Goal: Task Accomplishment & Management: Manage account settings

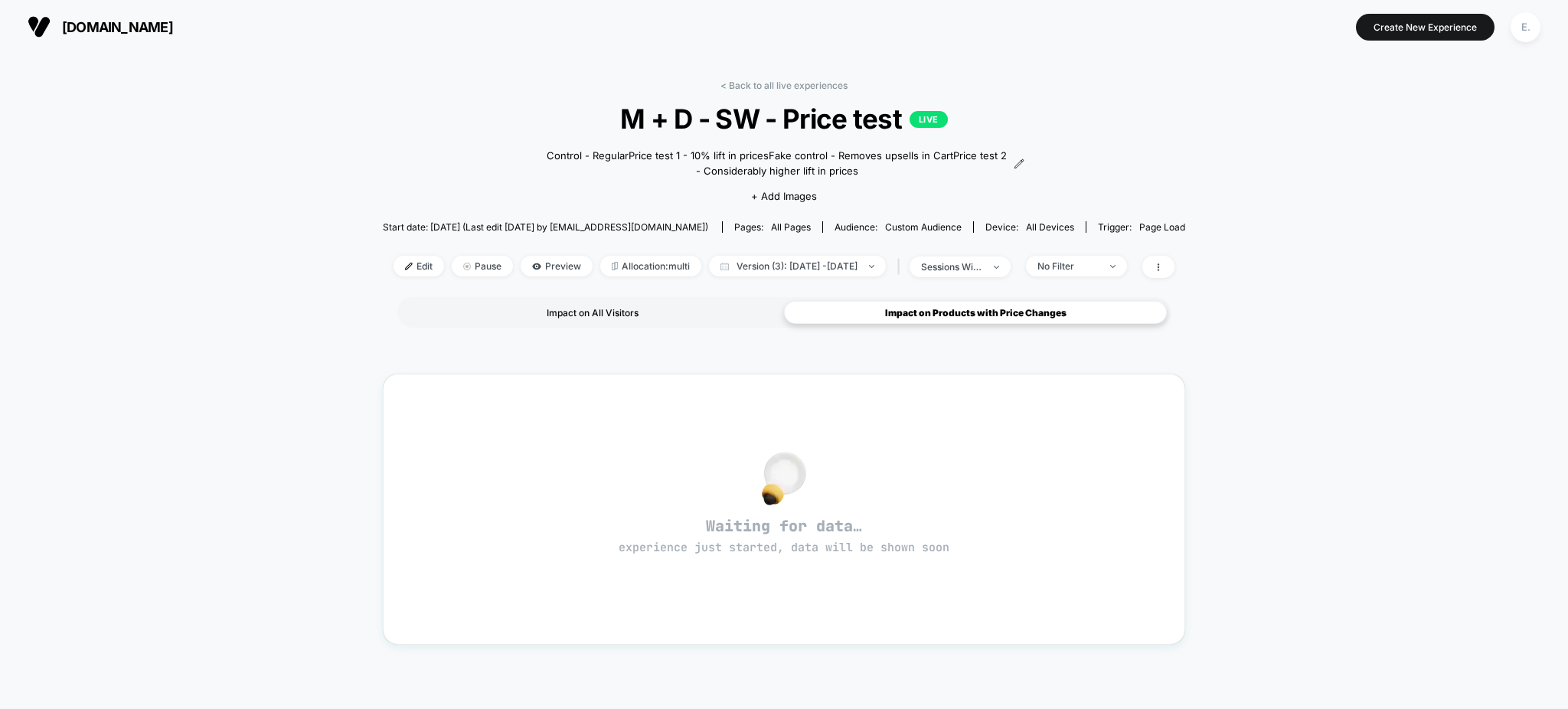
click at [581, 309] on div "Impact on All Visitors" at bounding box center [592, 312] width 383 height 23
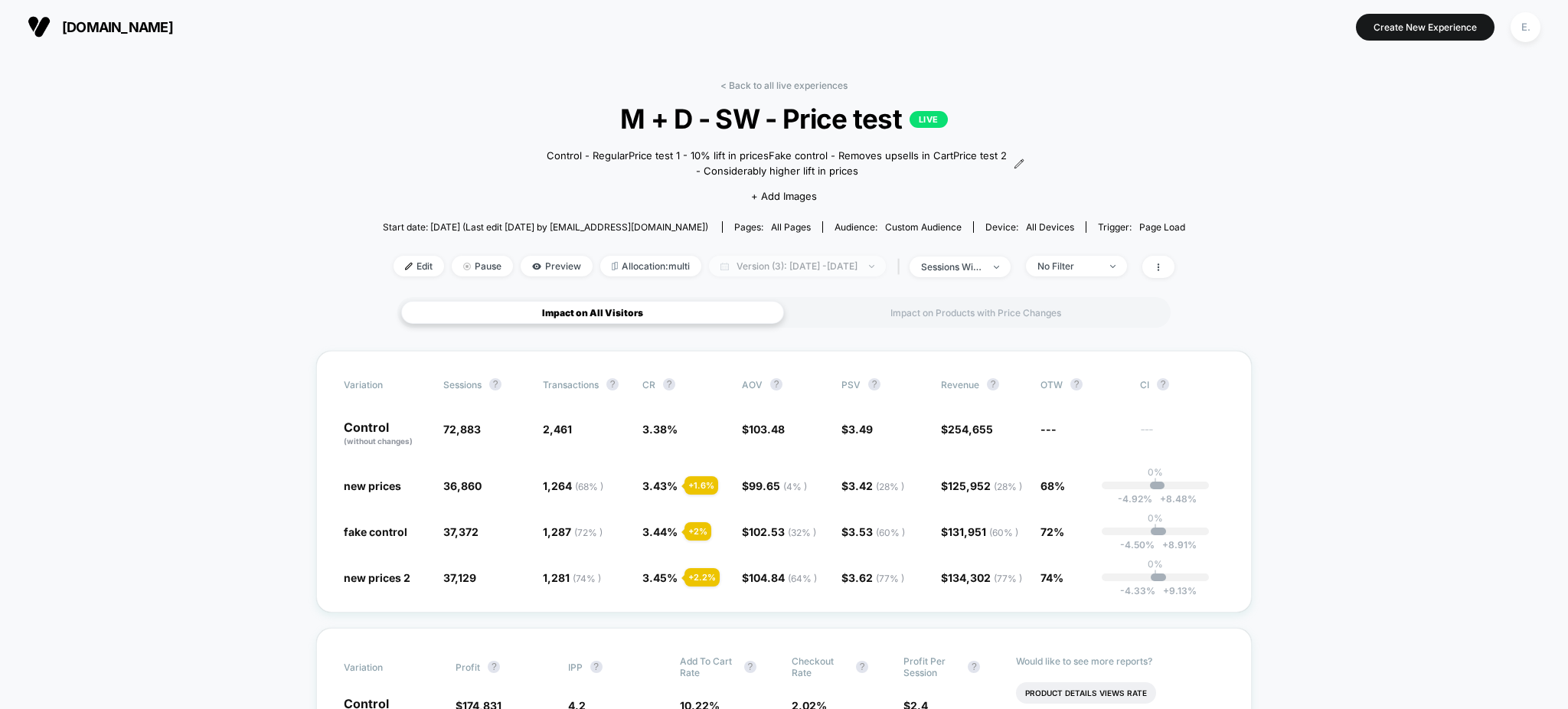
click at [859, 262] on span "Version (3): Jul 29, 2025 - Aug 28, 2025" at bounding box center [798, 266] width 177 height 20
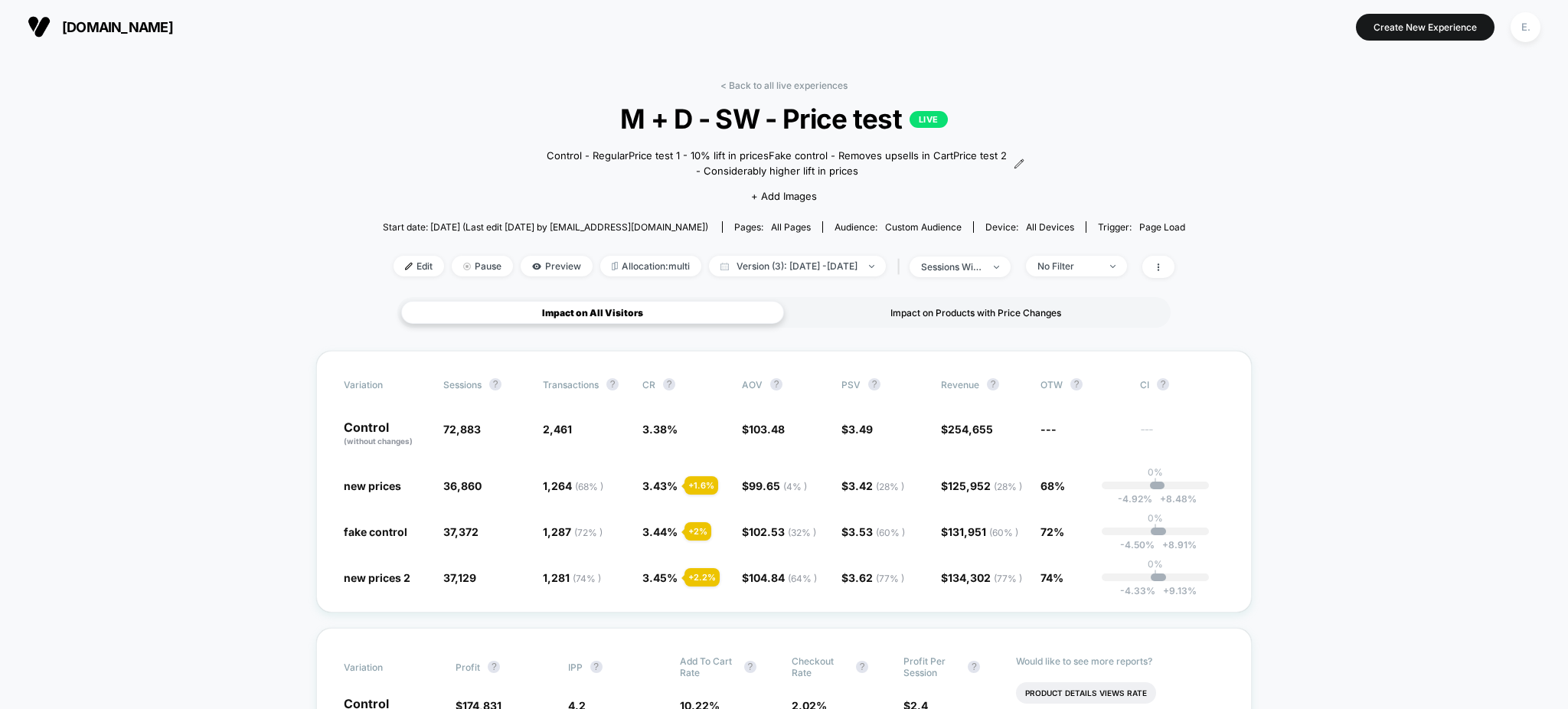
click at [1106, 307] on div "Impact on Products with Price Changes" at bounding box center [975, 312] width 383 height 23
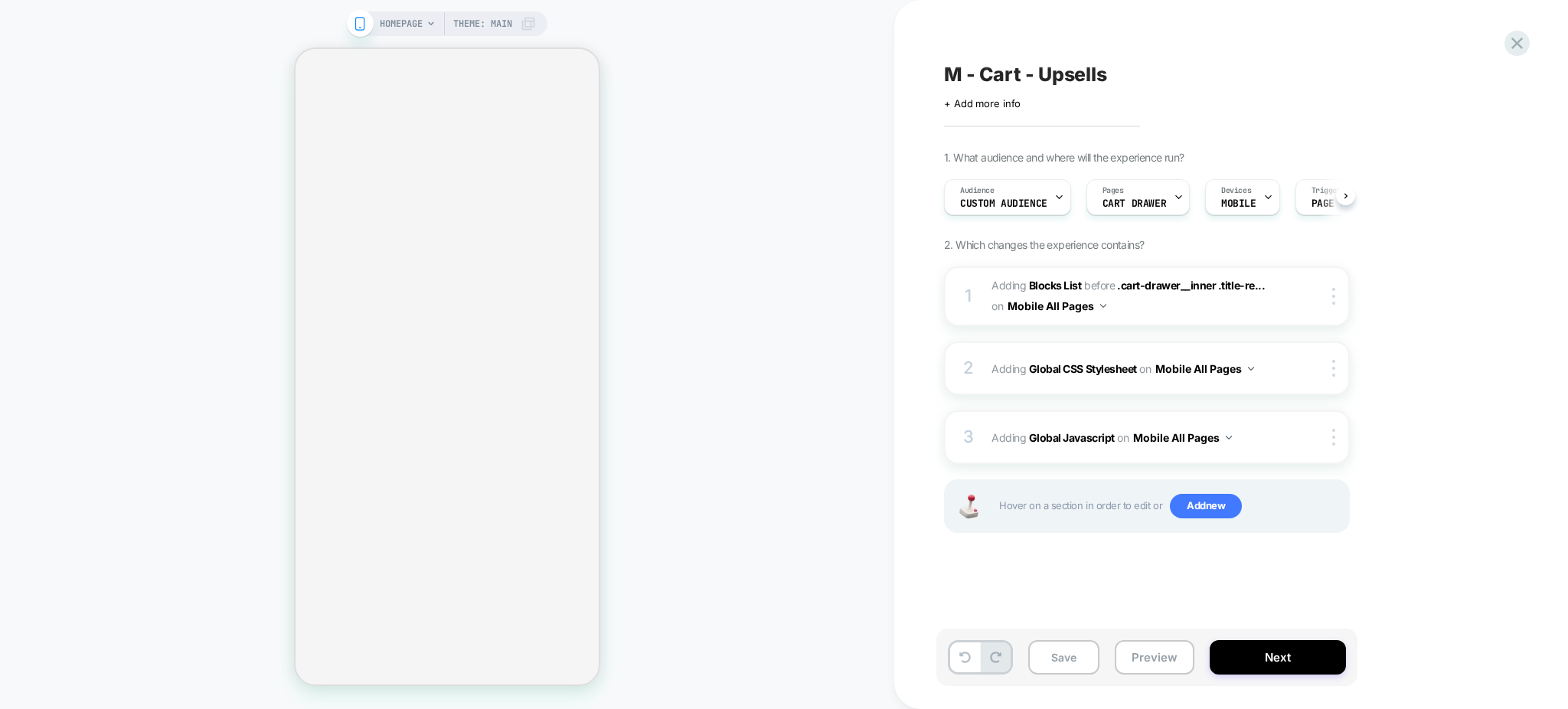
scroll to position [0, 2]
click at [1147, 662] on button "Preview" at bounding box center [1154, 656] width 80 height 35
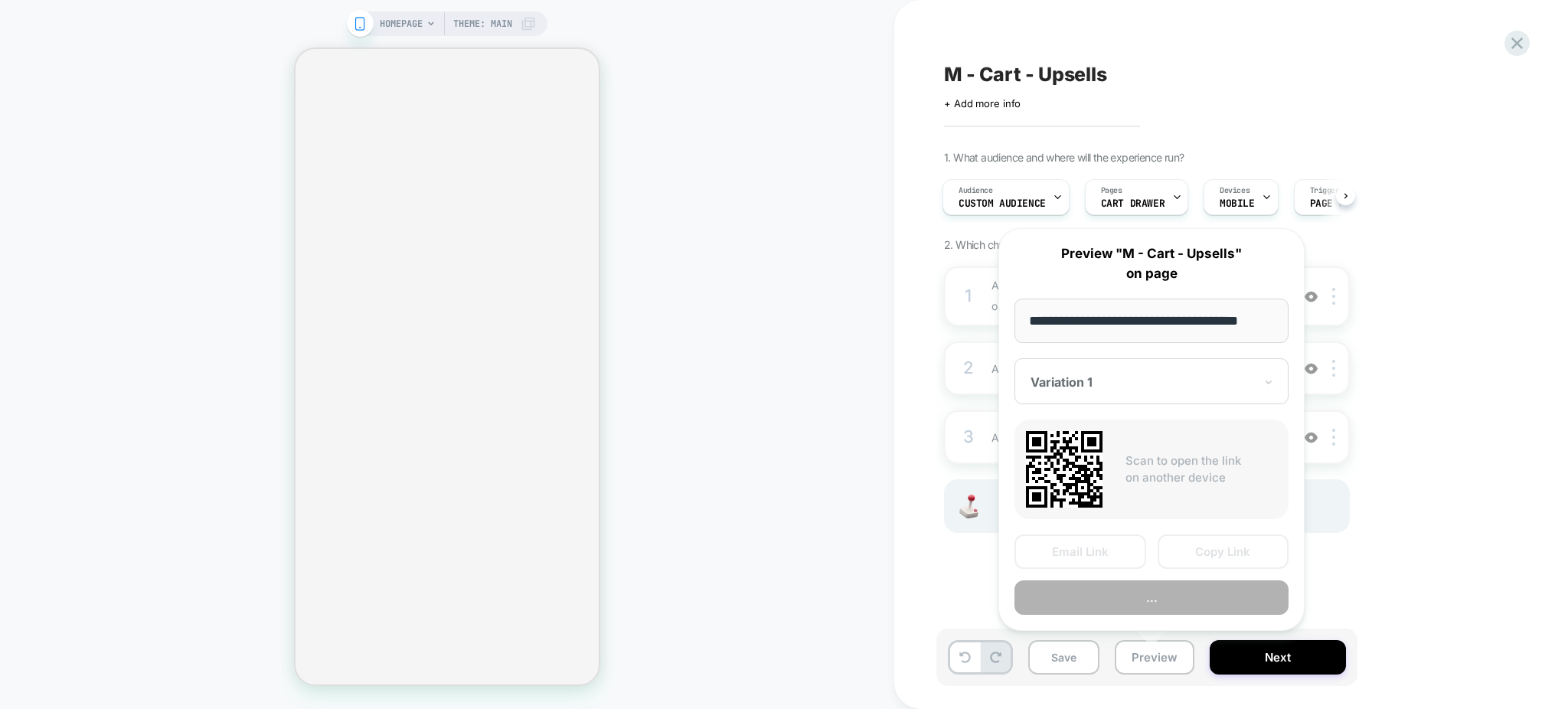
scroll to position [0, 14]
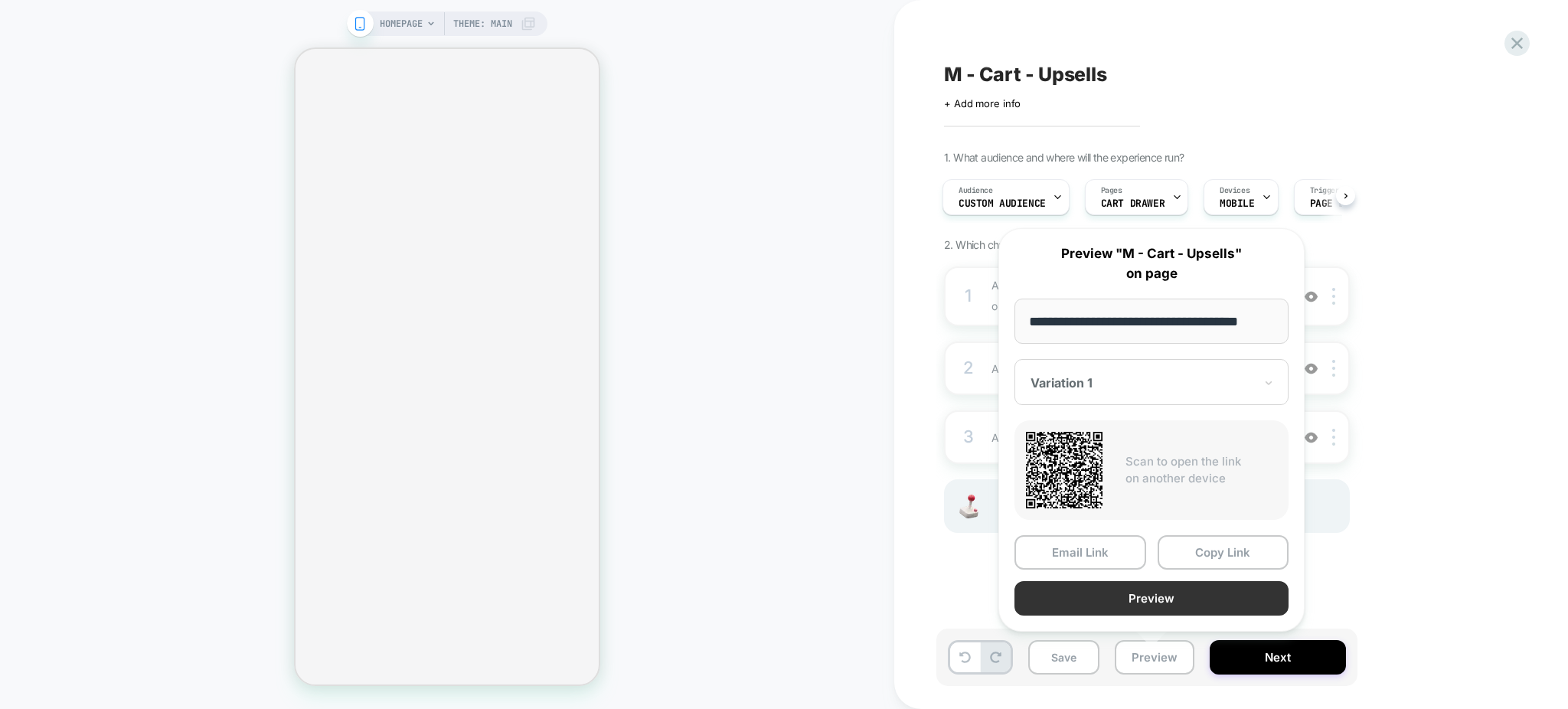
click at [1137, 608] on button "Preview" at bounding box center [1151, 598] width 274 height 35
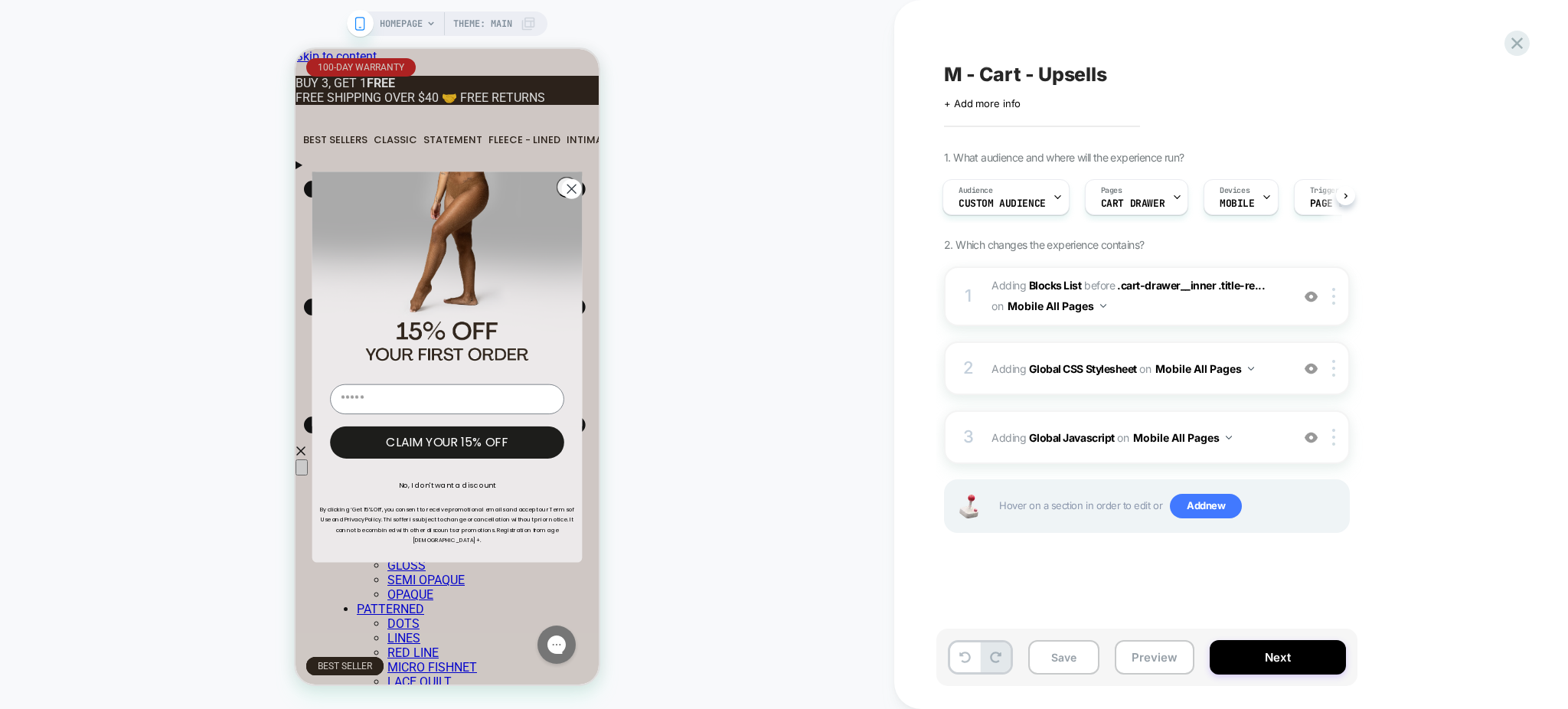
scroll to position [0, 0]
click at [1529, 52] on div "M - Cart - Upsells Click to edit experience details + Add more info 1. What aud…" at bounding box center [1231, 354] width 674 height 709
click at [1509, 42] on icon at bounding box center [1517, 43] width 20 height 20
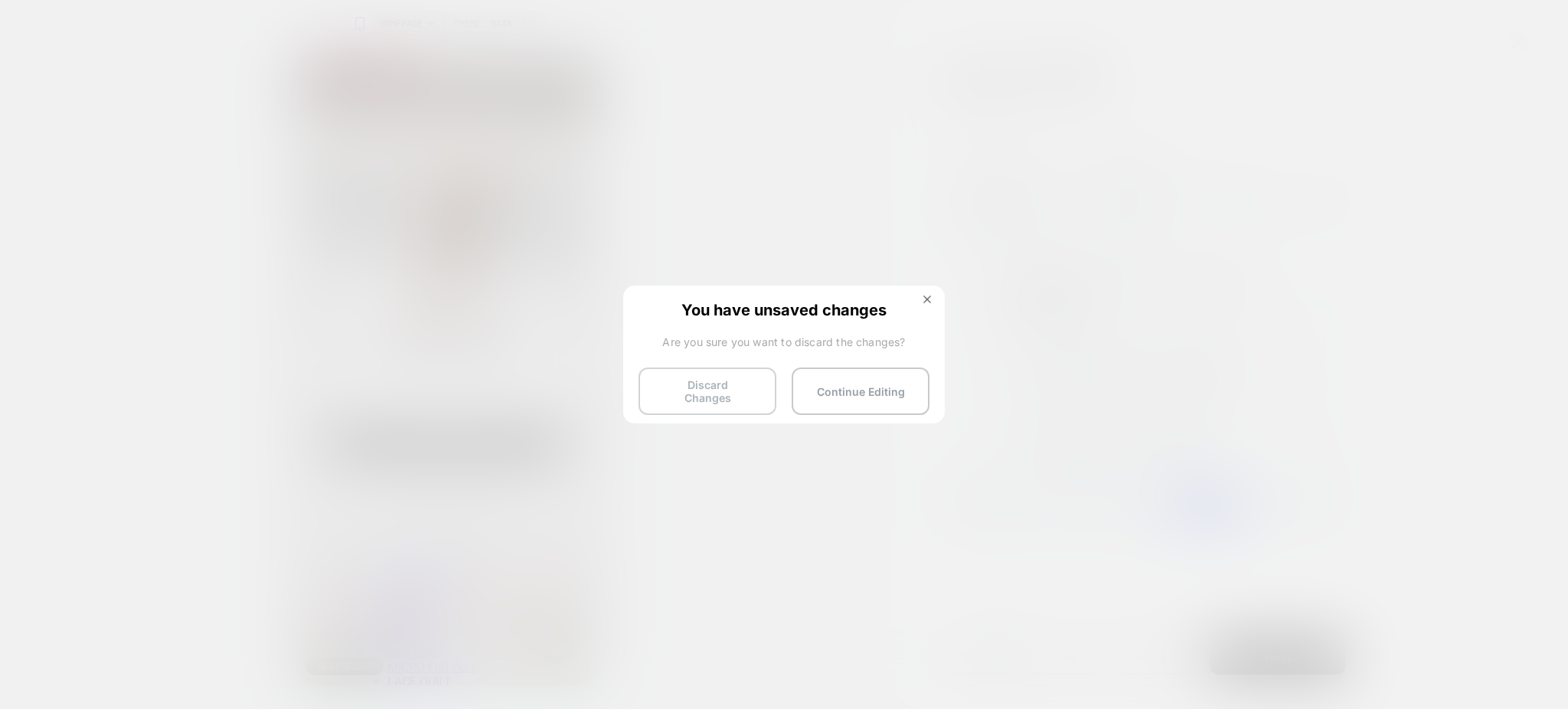
drag, startPoint x: 682, startPoint y: 399, endPoint x: 666, endPoint y: 380, distance: 24.8
click at [682, 402] on button "Discard Changes" at bounding box center [708, 391] width 138 height 48
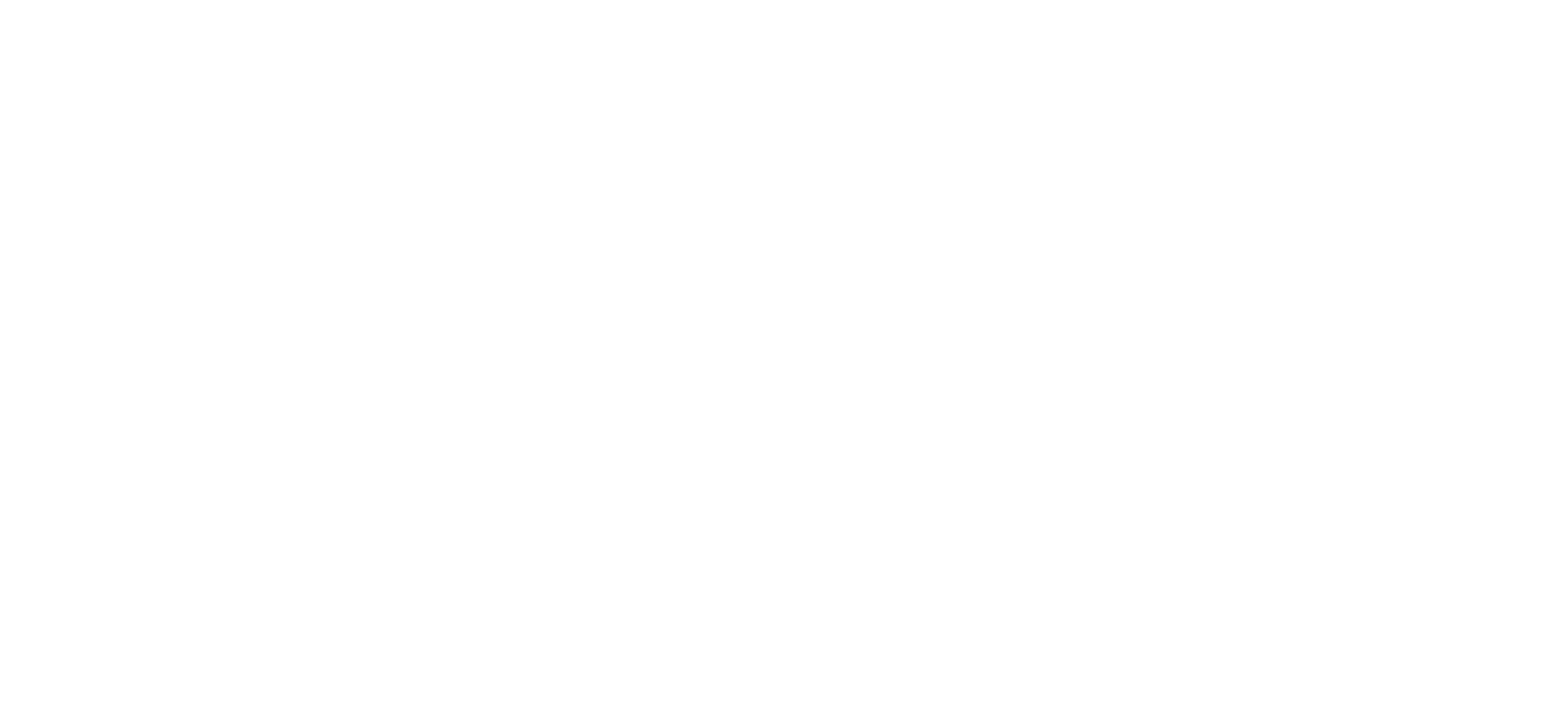
click at [666, 6] on html "Navigated to [DOMAIN_NAME] | No-code CRO for Shopify" at bounding box center [784, 3] width 1568 height 6
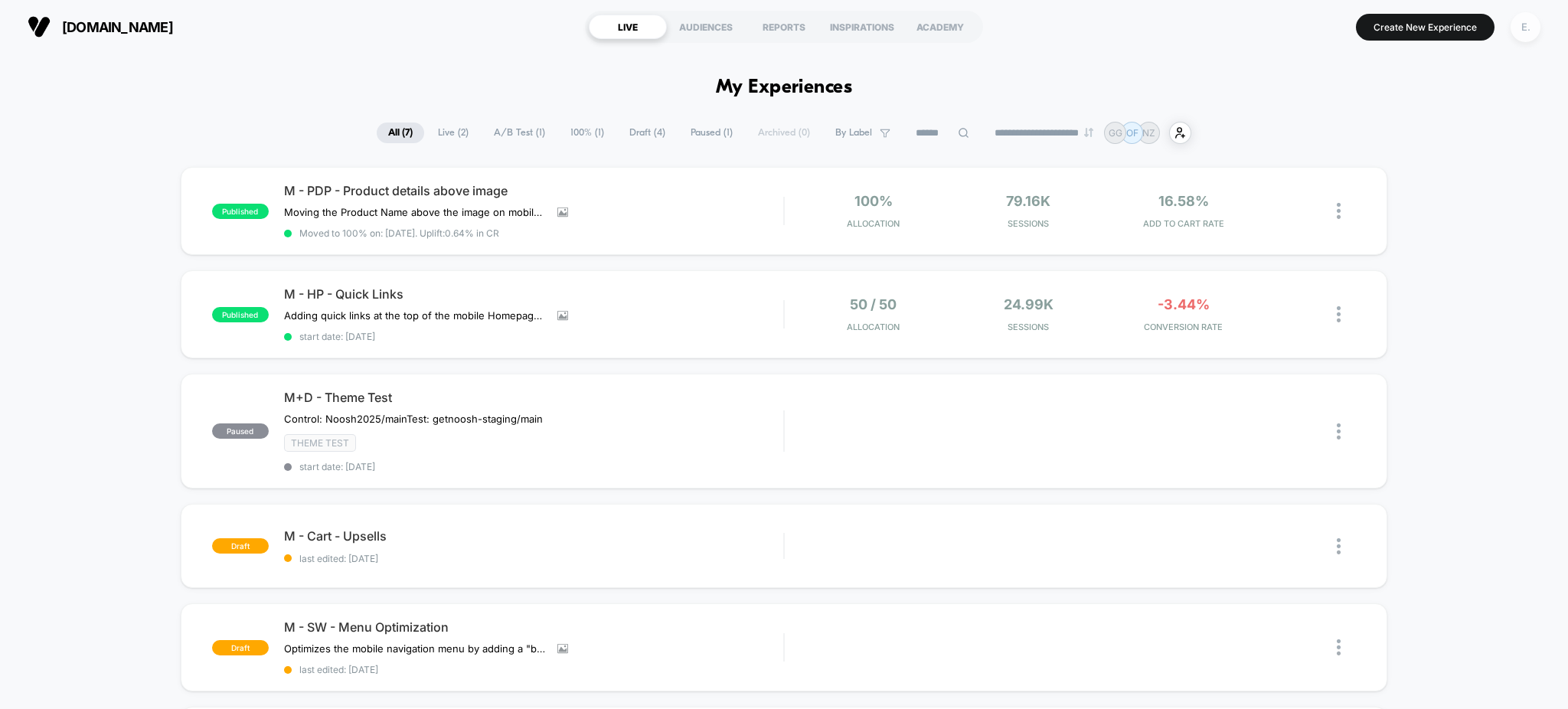
click at [1522, 35] on div "E." at bounding box center [1525, 26] width 30 height 30
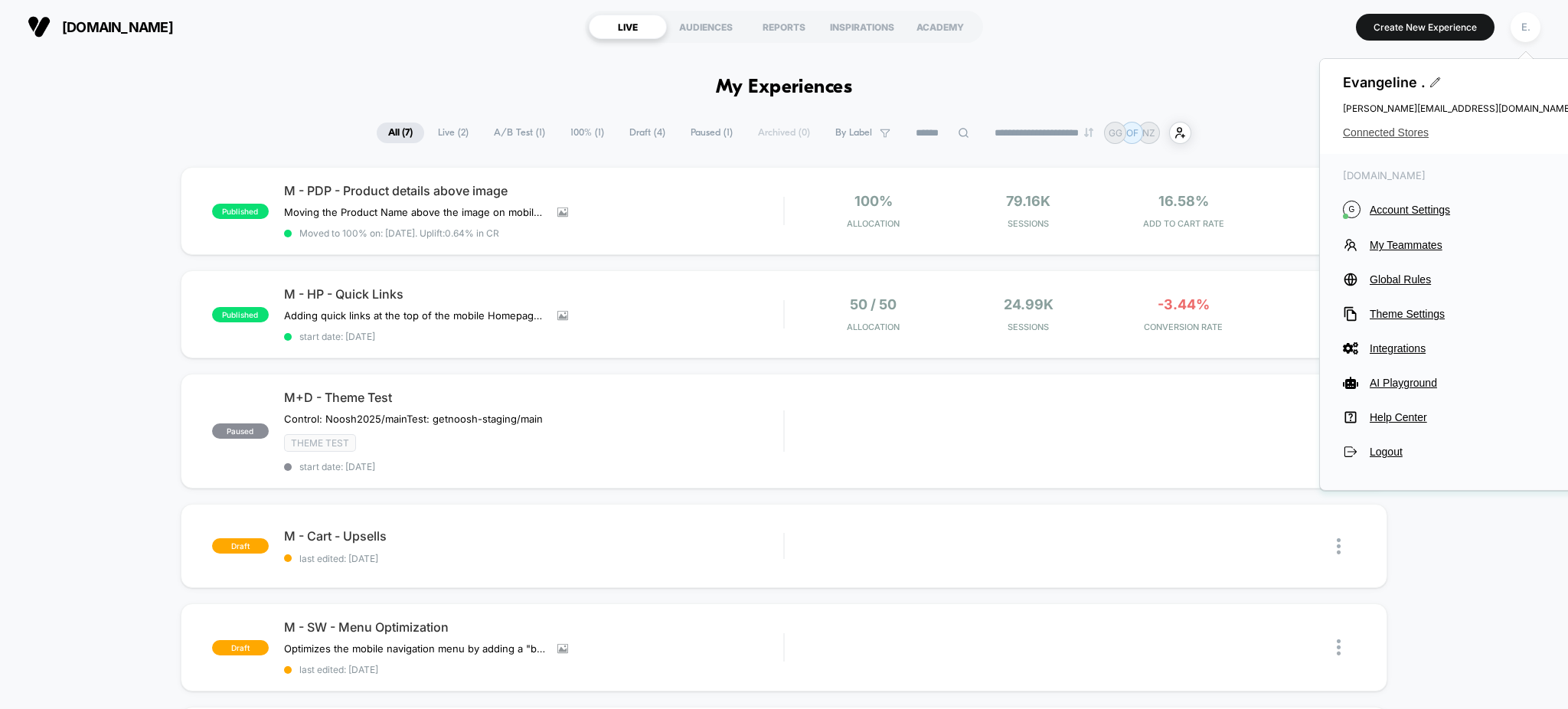
click at [1343, 134] on span "Connected Stores" at bounding box center [1458, 132] width 229 height 12
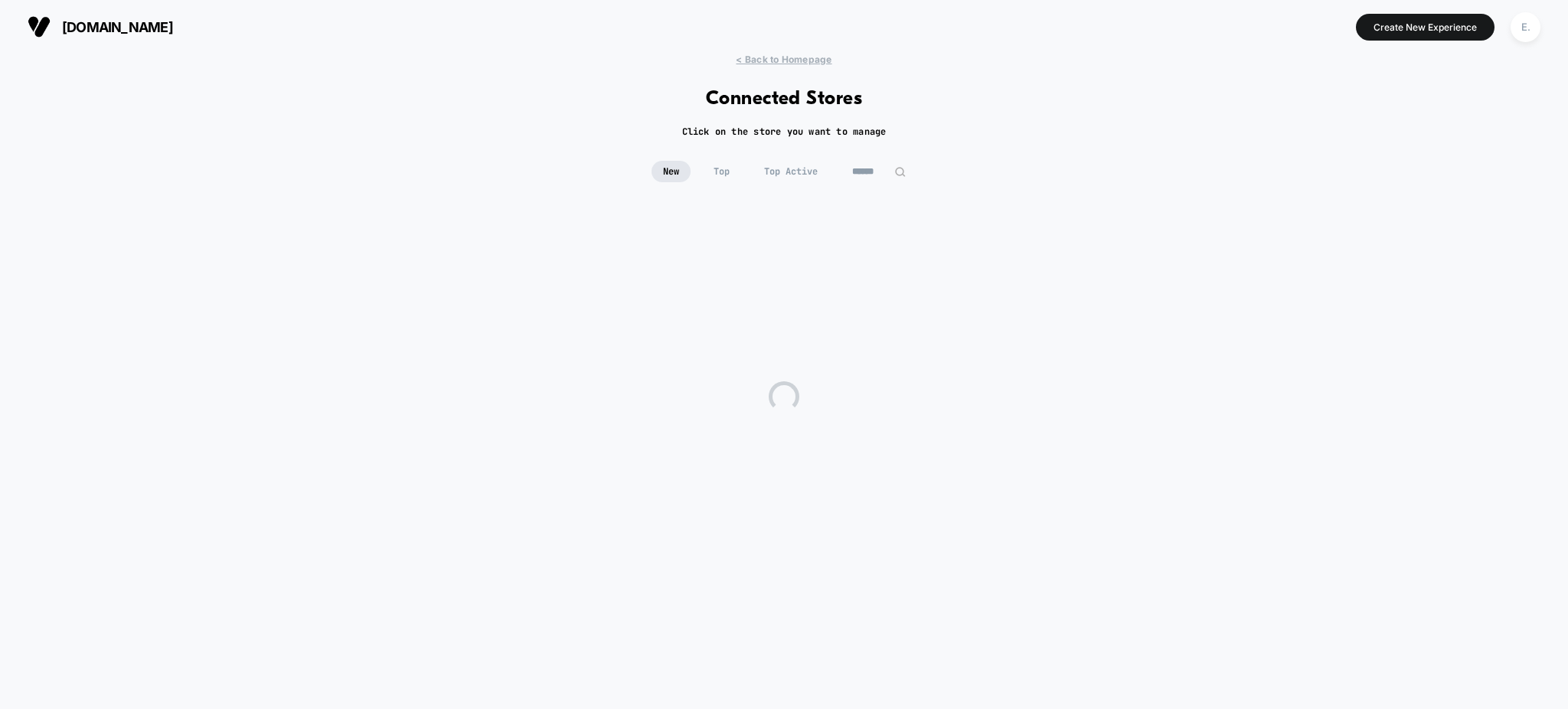
click at [862, 172] on input at bounding box center [879, 171] width 76 height 21
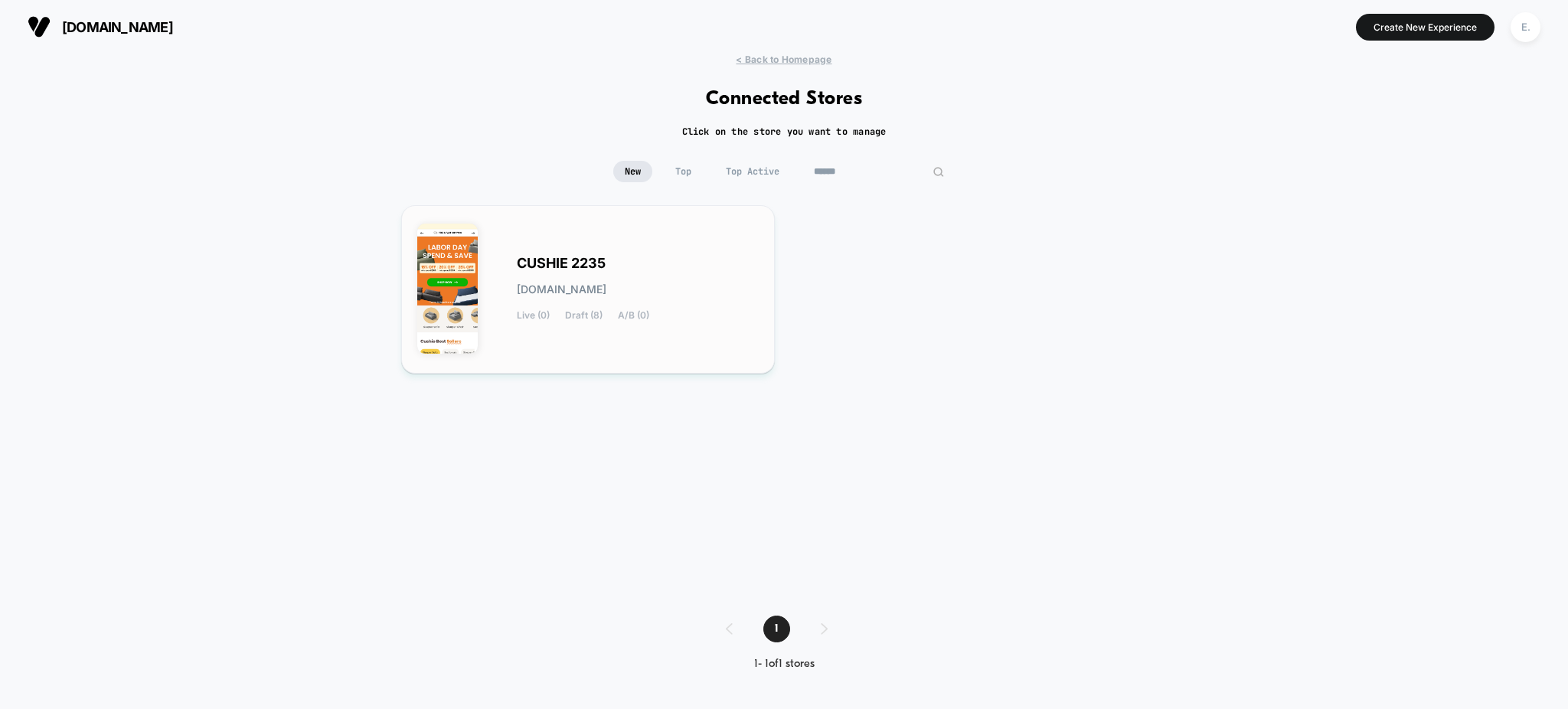
type input "******"
click at [692, 277] on div "CUSHIE 2235 cushie-2235.myshopify.com Live (0) Draft (8) A/B (0)" at bounding box center [637, 290] width 242 height 63
